Goal: Find specific page/section: Find specific page/section

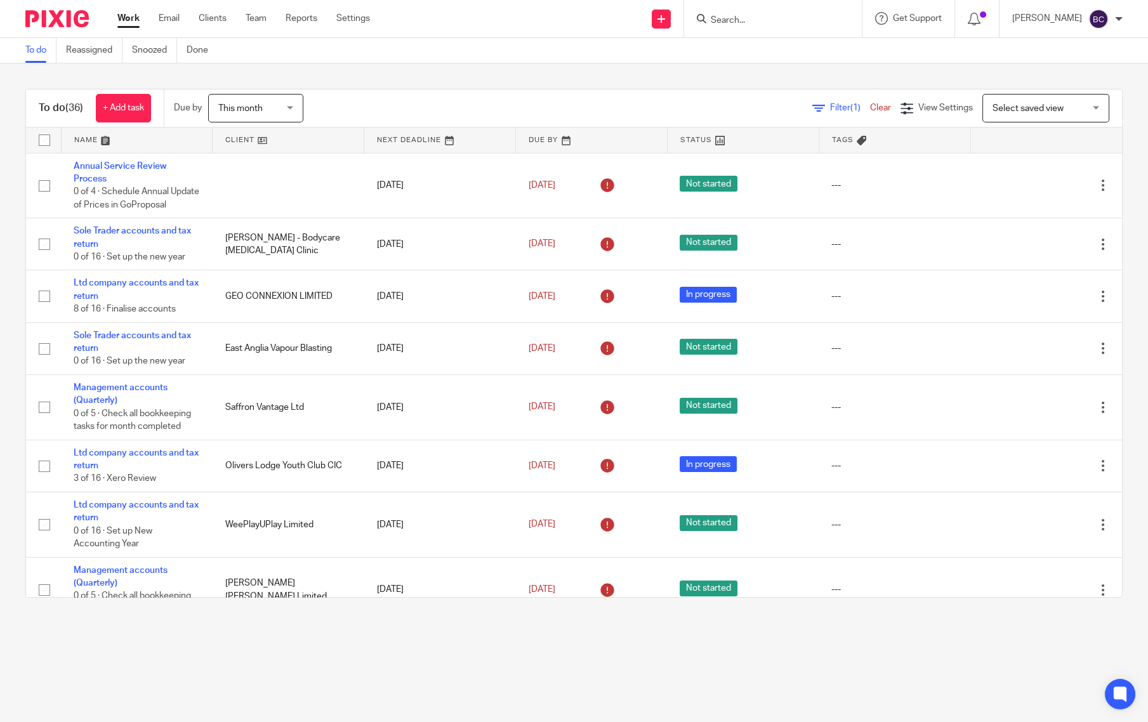
click at [762, 25] on input "Search" at bounding box center [766, 20] width 114 height 11
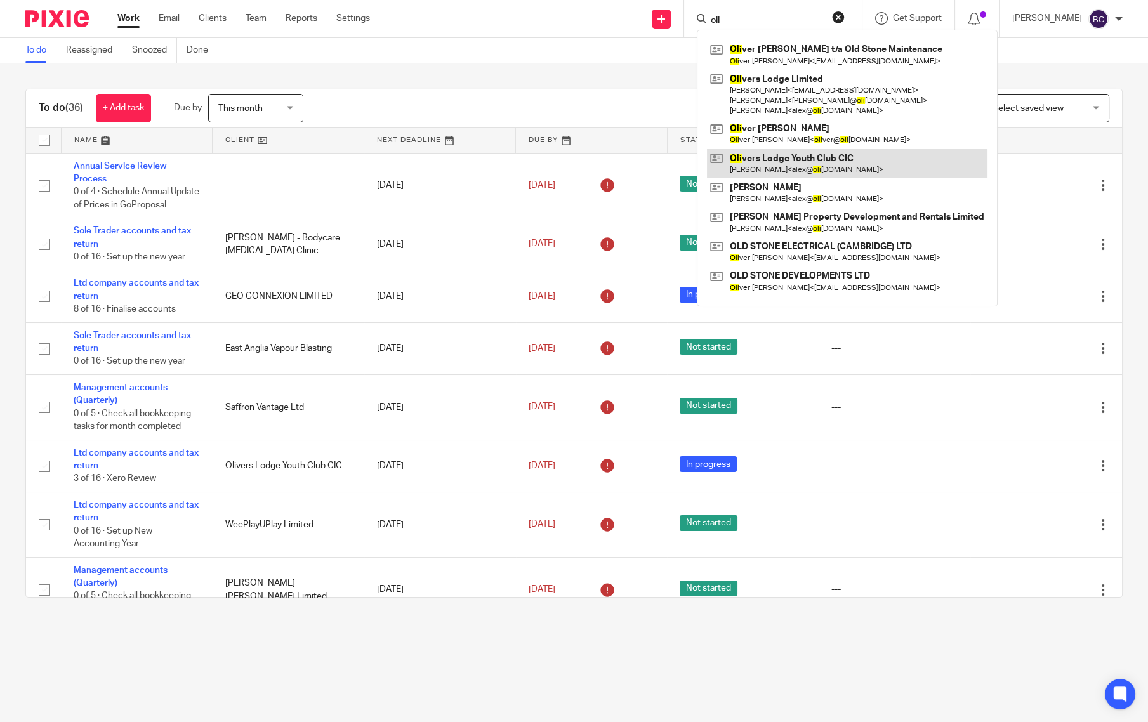
type input "oli"
click at [849, 152] on link at bounding box center [847, 163] width 280 height 29
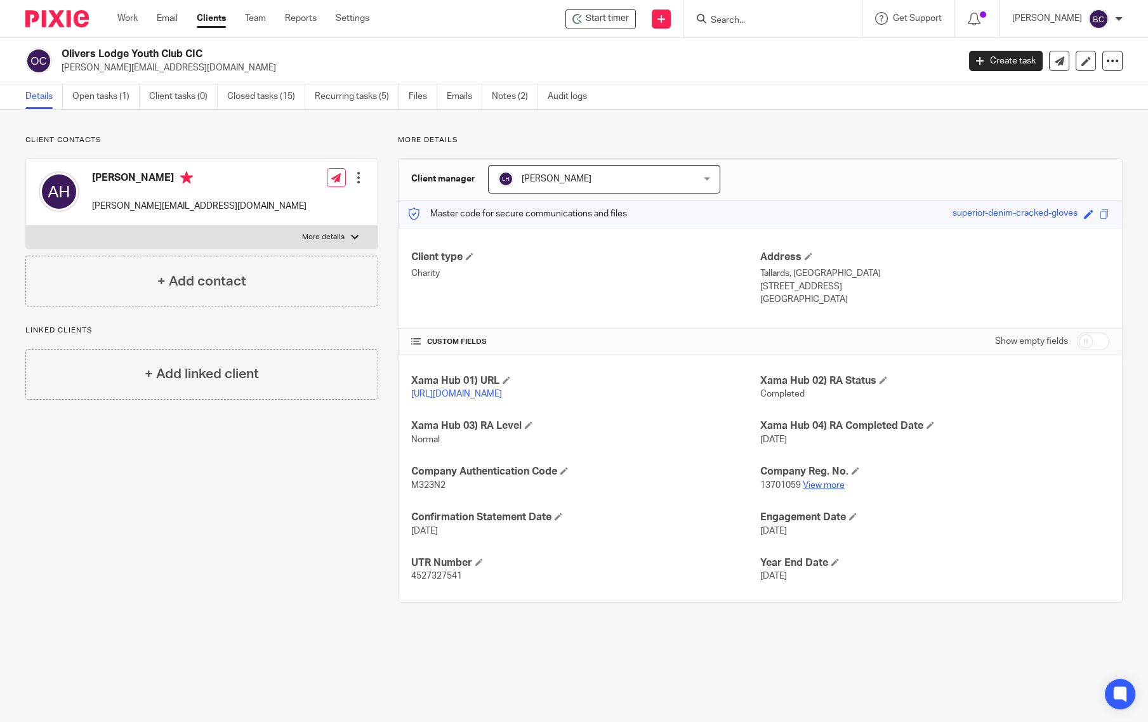
click at [820, 490] on link "View more" at bounding box center [823, 485] width 42 height 9
click at [822, 490] on link "View more" at bounding box center [823, 485] width 42 height 9
